Goal: Task Accomplishment & Management: Complete application form

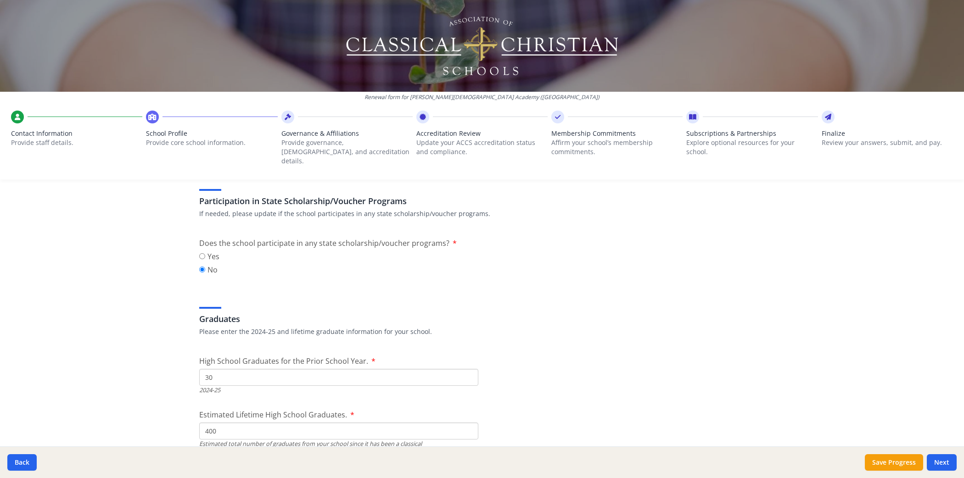
scroll to position [1222, 0]
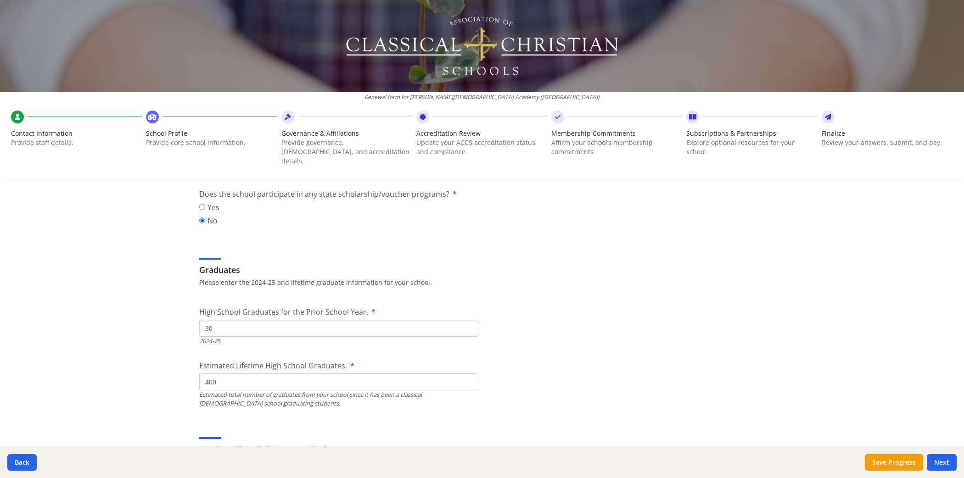
drag, startPoint x: 231, startPoint y: 314, endPoint x: 168, endPoint y: 314, distance: 63.3
click at [168, 314] on div "Renewal form for [PERSON_NAME][DEMOGRAPHIC_DATA] Academy ([GEOGRAPHIC_DATA]) Co…" at bounding box center [482, 239] width 964 height 478
type input "21"
drag, startPoint x: 223, startPoint y: 371, endPoint x: 176, endPoint y: 371, distance: 46.8
click at [176, 371] on div "Renewal form for [PERSON_NAME][DEMOGRAPHIC_DATA] Academy ([GEOGRAPHIC_DATA]) Co…" at bounding box center [482, 239] width 964 height 478
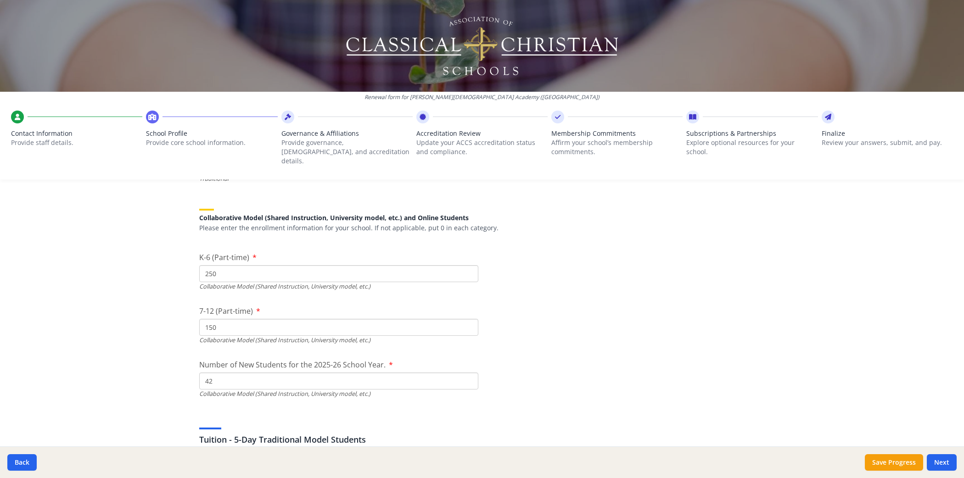
scroll to position [2133, 0]
type input "264"
drag, startPoint x: 246, startPoint y: 311, endPoint x: 195, endPoint y: 312, distance: 51.0
drag, startPoint x: 291, startPoint y: 260, endPoint x: 162, endPoint y: 245, distance: 129.9
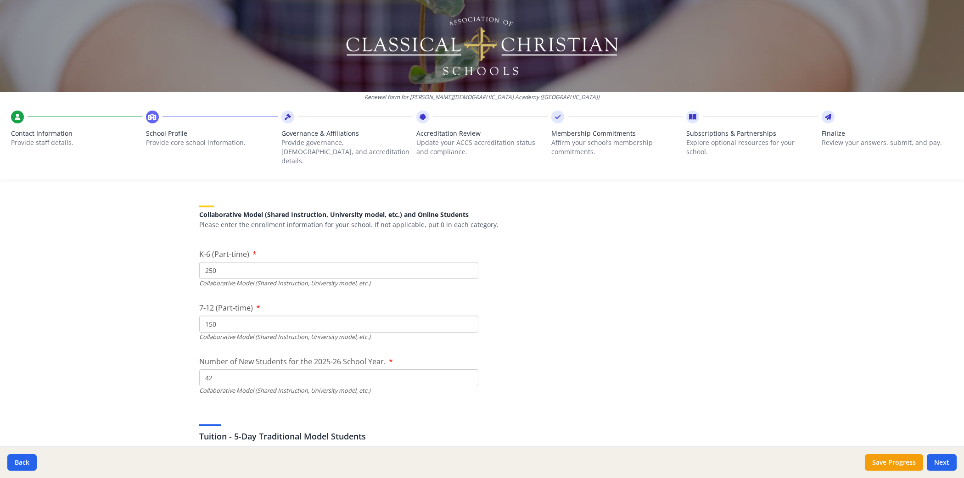
click at [163, 244] on div "Renewal form for [PERSON_NAME][DEMOGRAPHIC_DATA] Academy ([GEOGRAPHIC_DATA]) Co…" at bounding box center [482, 239] width 964 height 478
type input "228"
drag, startPoint x: 217, startPoint y: 315, endPoint x: 201, endPoint y: 315, distance: 16.5
click at [201, 316] on input "150" at bounding box center [338, 324] width 279 height 17
type input "167"
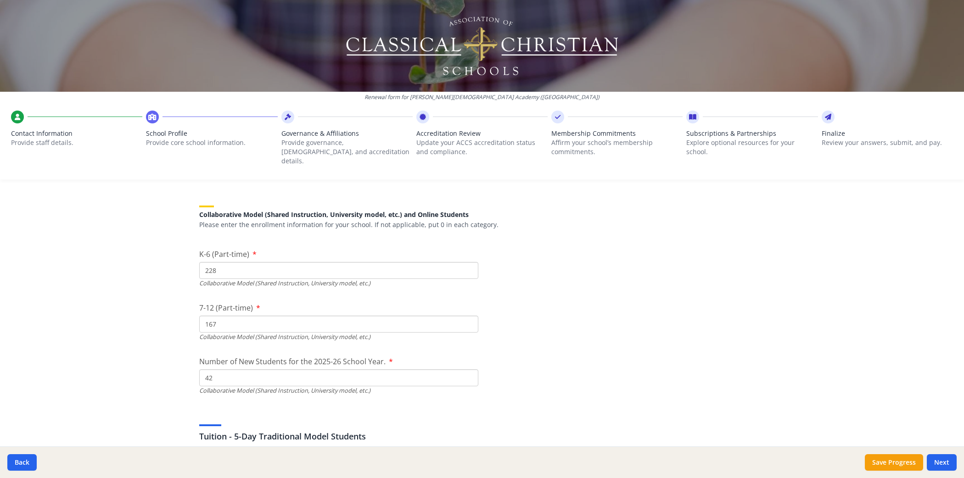
drag, startPoint x: 249, startPoint y: 372, endPoint x: 187, endPoint y: 368, distance: 62.1
click at [187, 368] on div "Renewal form for [PERSON_NAME][DEMOGRAPHIC_DATA] Academy ([GEOGRAPHIC_DATA]) Co…" at bounding box center [482, 239] width 964 height 478
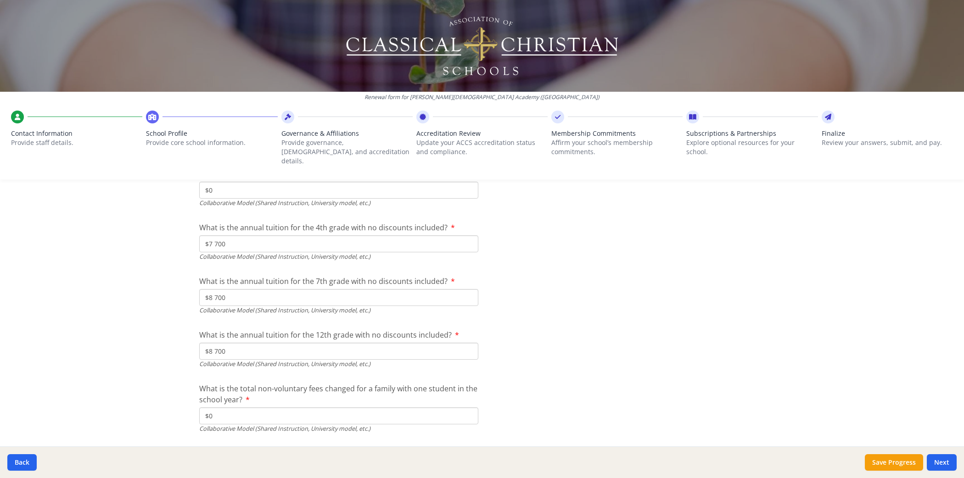
scroll to position [2947, 0]
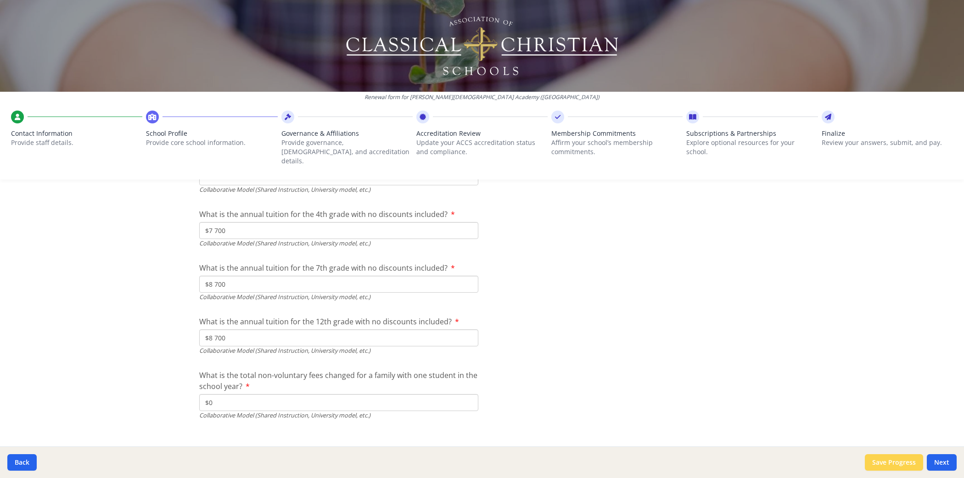
type input "59"
click at [882, 461] on button "Save Progress" at bounding box center [894, 462] width 58 height 17
click at [937, 467] on button "Next" at bounding box center [942, 462] width 30 height 17
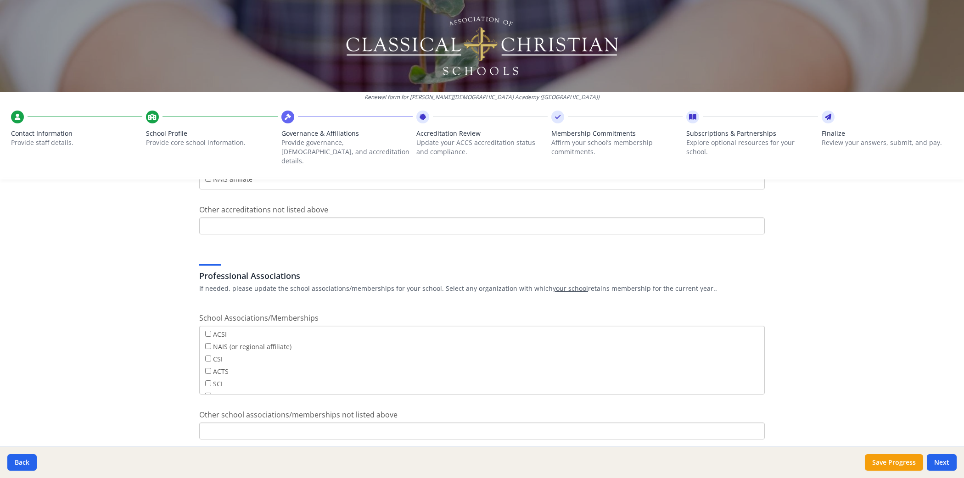
scroll to position [605, 0]
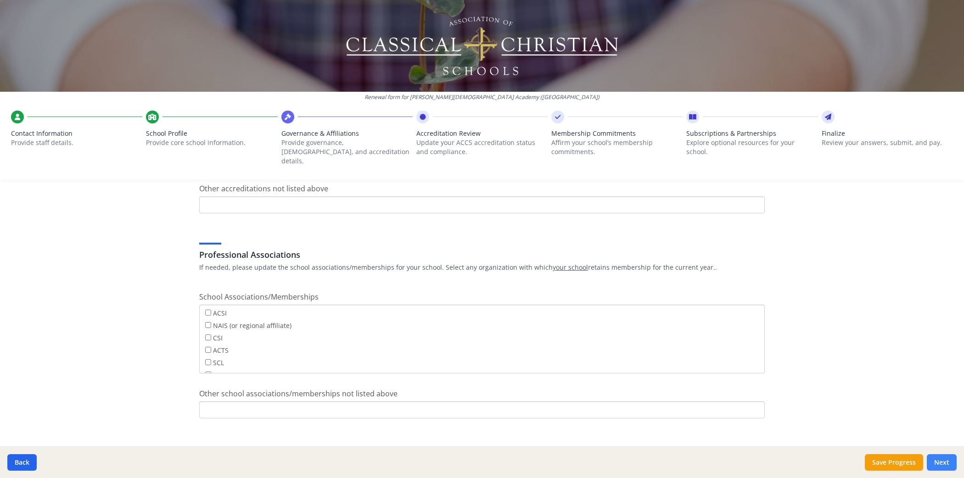
click at [949, 464] on button "Next" at bounding box center [942, 462] width 30 height 17
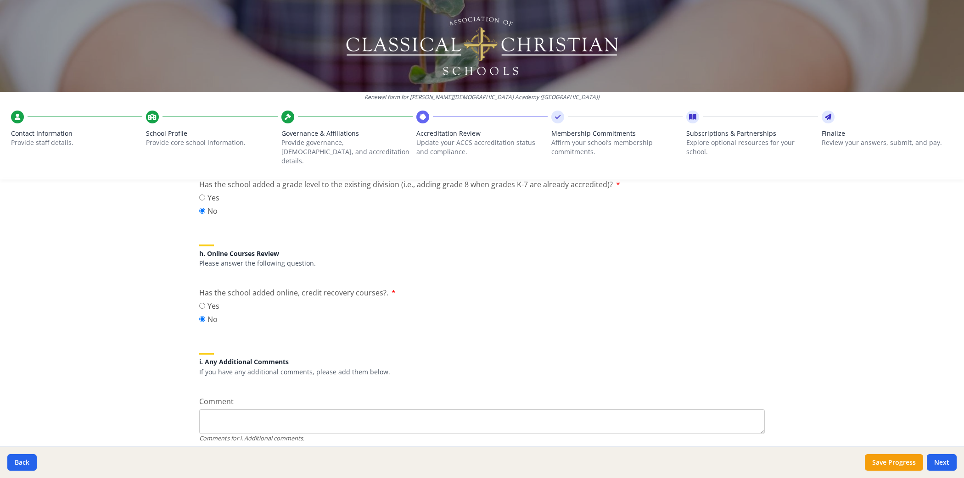
scroll to position [1118, 0]
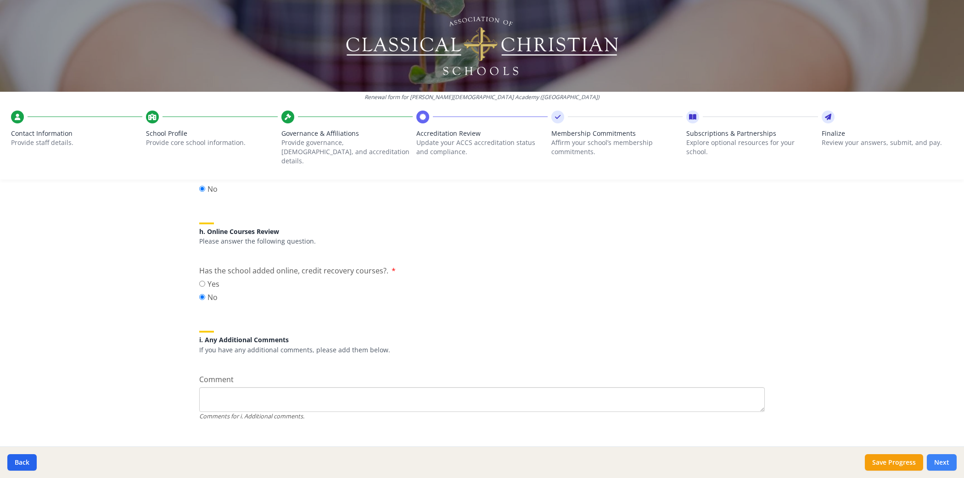
click at [944, 467] on button "Next" at bounding box center [942, 462] width 30 height 17
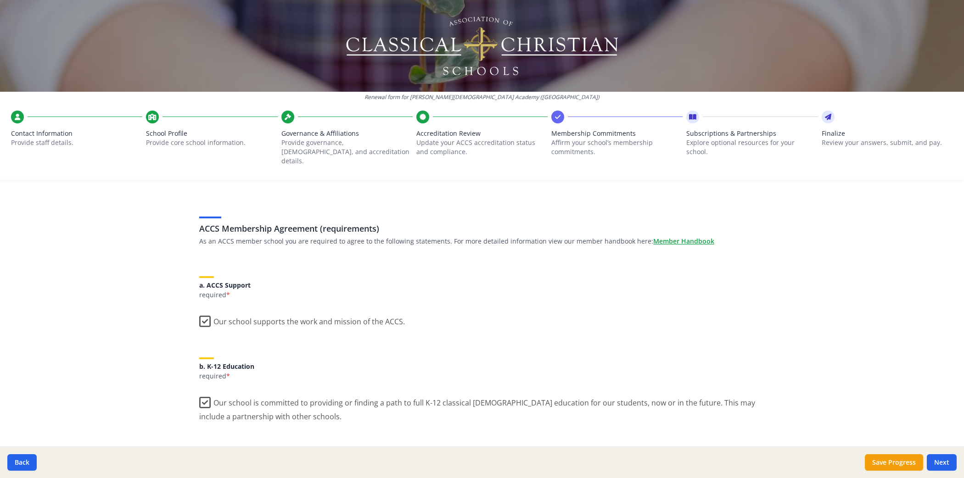
scroll to position [0, 0]
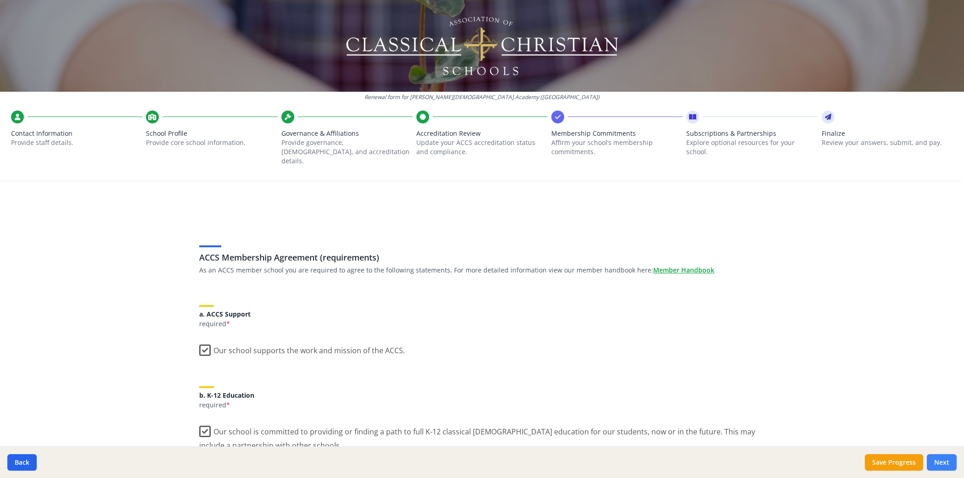
click at [940, 464] on button "Next" at bounding box center [942, 462] width 30 height 17
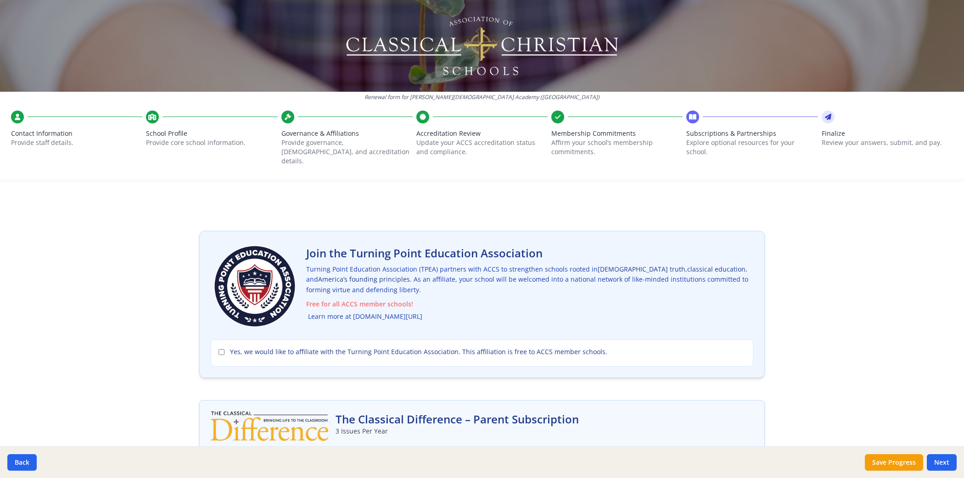
click at [379, 312] on link "Learn more at [DOMAIN_NAME][URL]" at bounding box center [365, 317] width 114 height 11
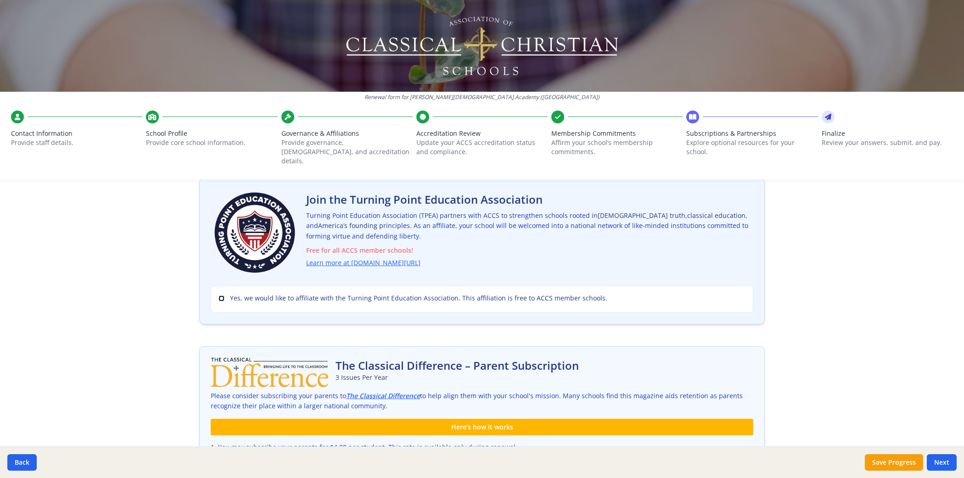
click at [218, 296] on input "Yes, we would like to affiliate with the Turning Point Education Association. T…" at bounding box center [221, 299] width 6 height 6
checkbox input "true"
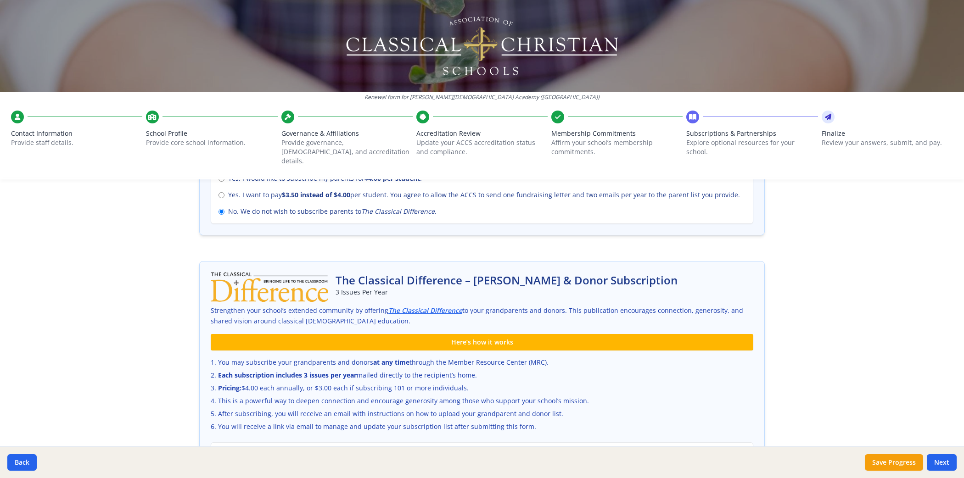
scroll to position [567, 0]
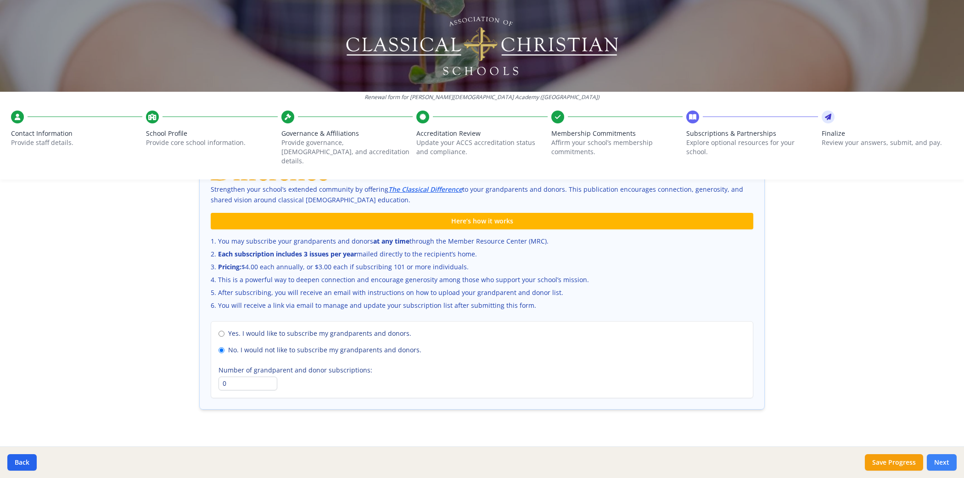
click at [949, 464] on button "Next" at bounding box center [942, 462] width 30 height 17
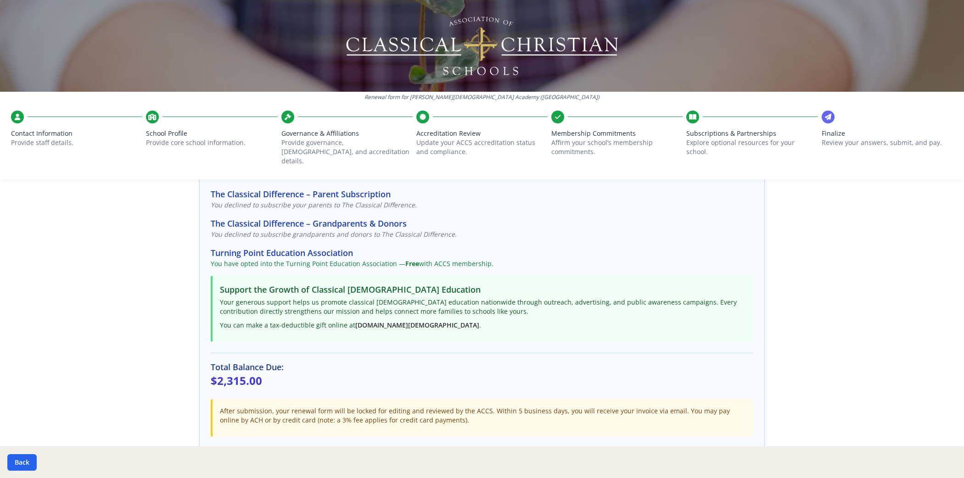
scroll to position [182, 0]
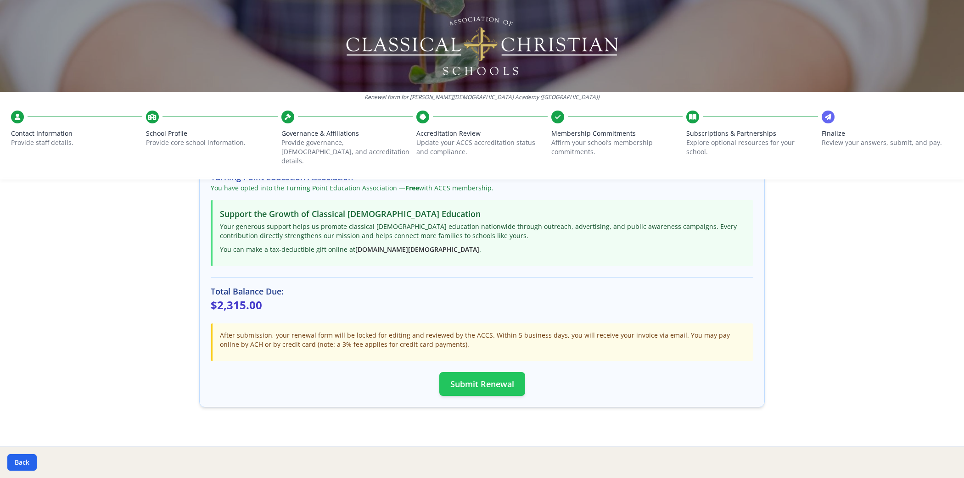
click at [481, 373] on button "Submit Renewal" at bounding box center [482, 384] width 86 height 24
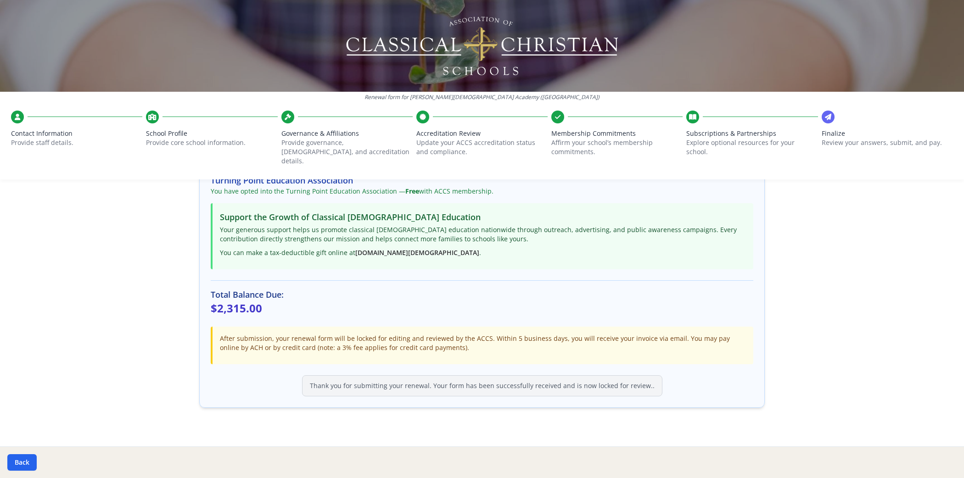
scroll to position [0, 0]
